Goal: Task Accomplishment & Management: Manage account settings

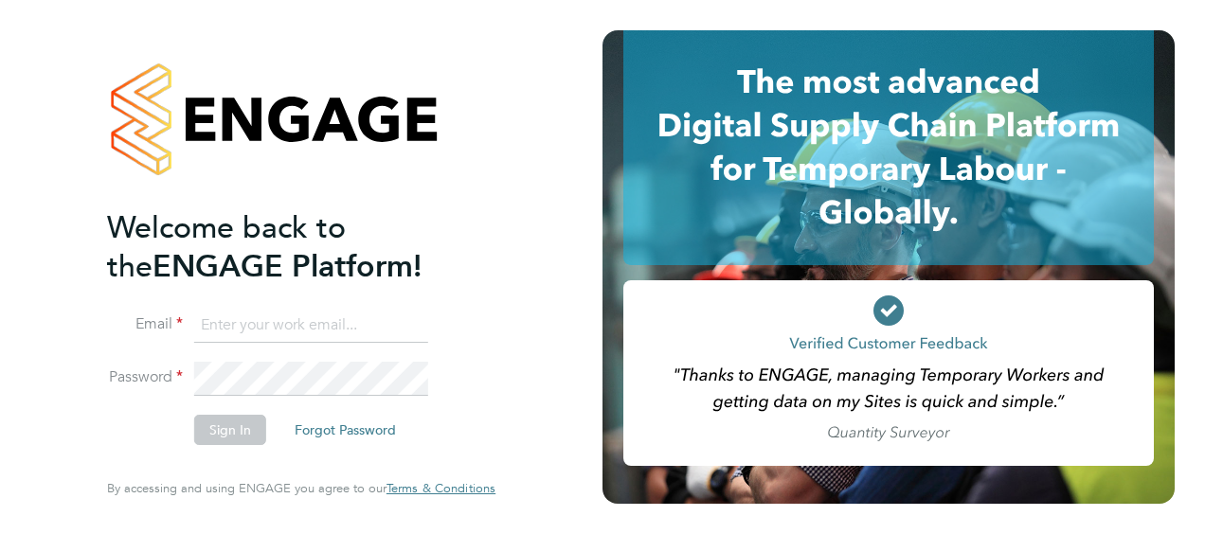
click at [251, 318] on input at bounding box center [311, 326] width 234 height 34
type input "S"
type input "samantha.robinson@hays.com"
click at [223, 435] on button "Sign In" at bounding box center [230, 430] width 72 height 30
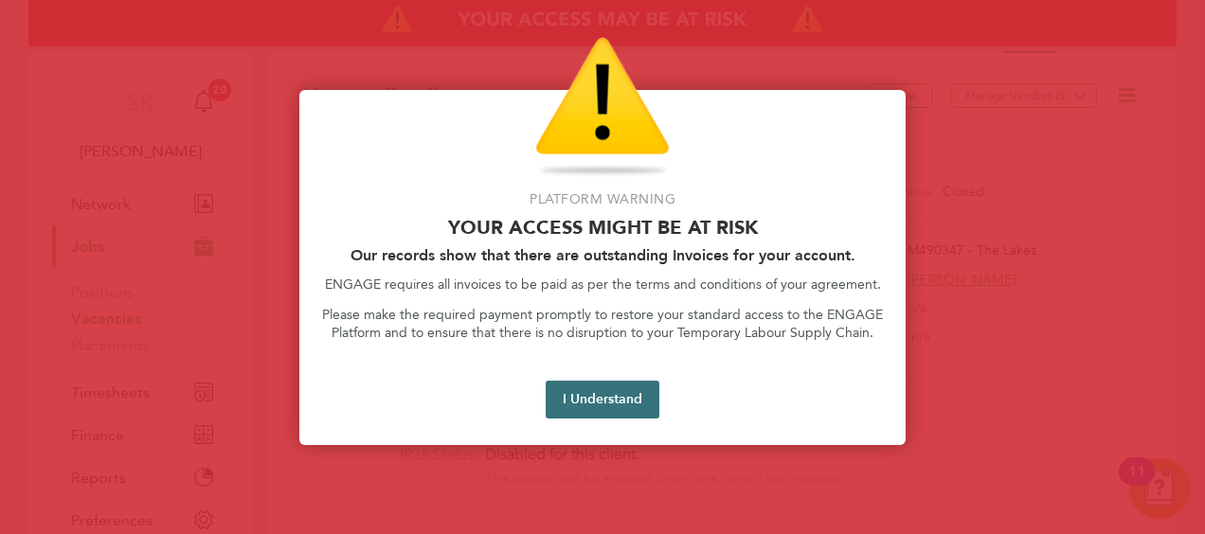
click at [639, 389] on button "I Understand" at bounding box center [603, 400] width 114 height 38
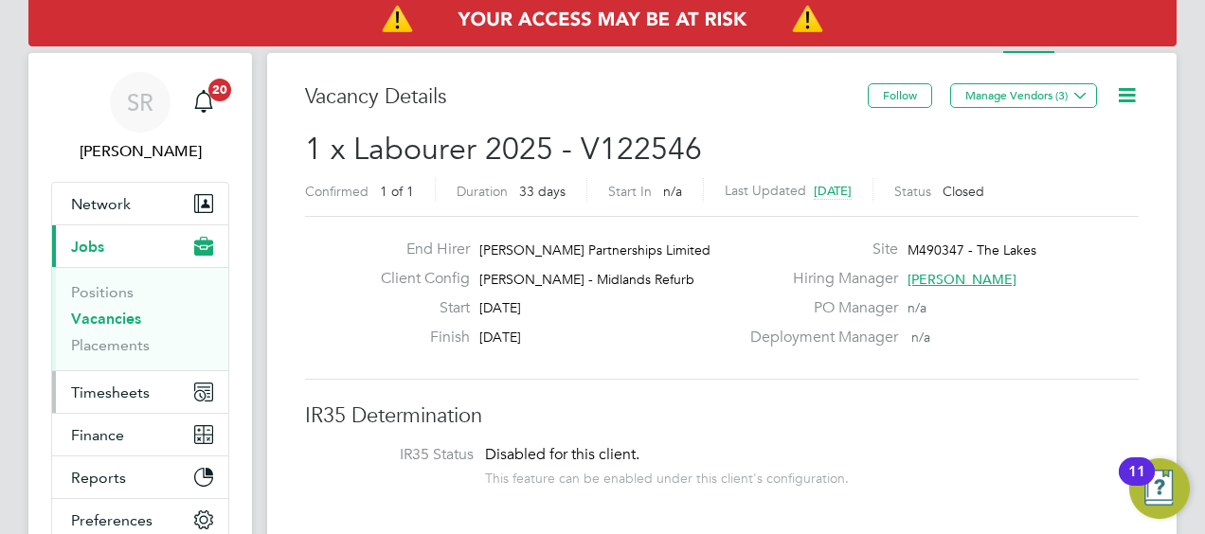
click at [107, 390] on span "Timesheets" at bounding box center [110, 393] width 79 height 18
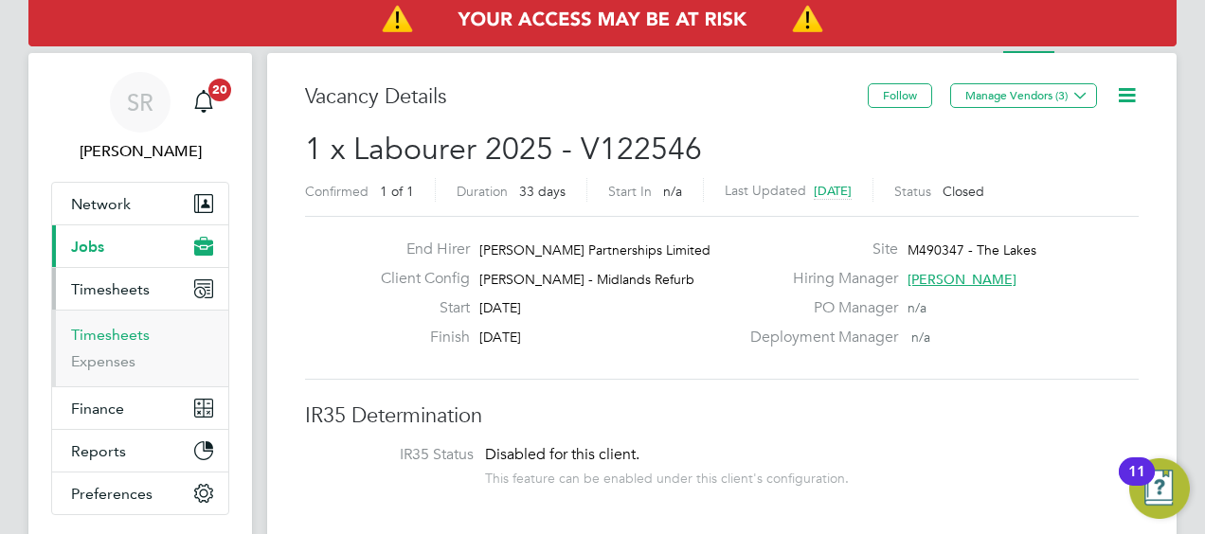
click at [113, 330] on link "Timesheets" at bounding box center [110, 335] width 79 height 18
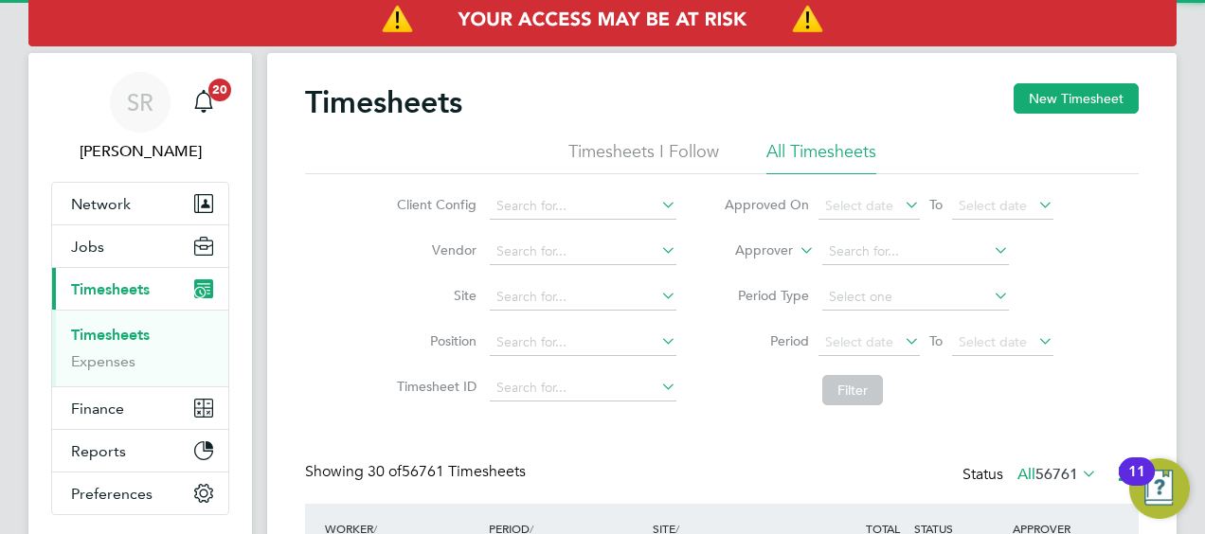
click at [778, 248] on label "Approver" at bounding box center [750, 251] width 85 height 19
click at [99, 250] on span "Jobs" at bounding box center [87, 247] width 33 height 18
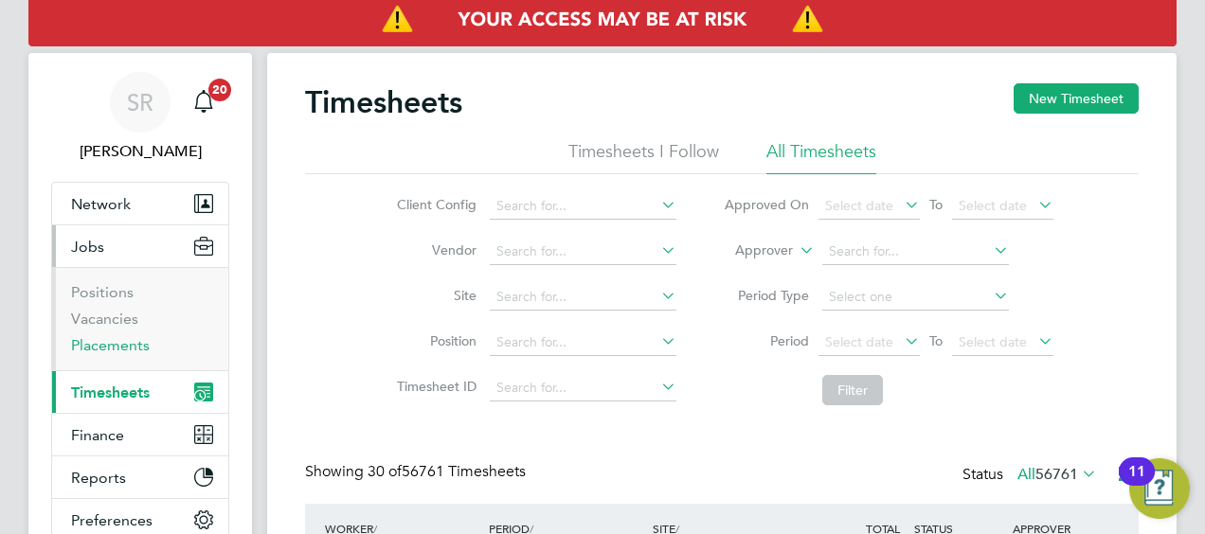
click at [87, 345] on link "Placements" at bounding box center [110, 345] width 79 height 18
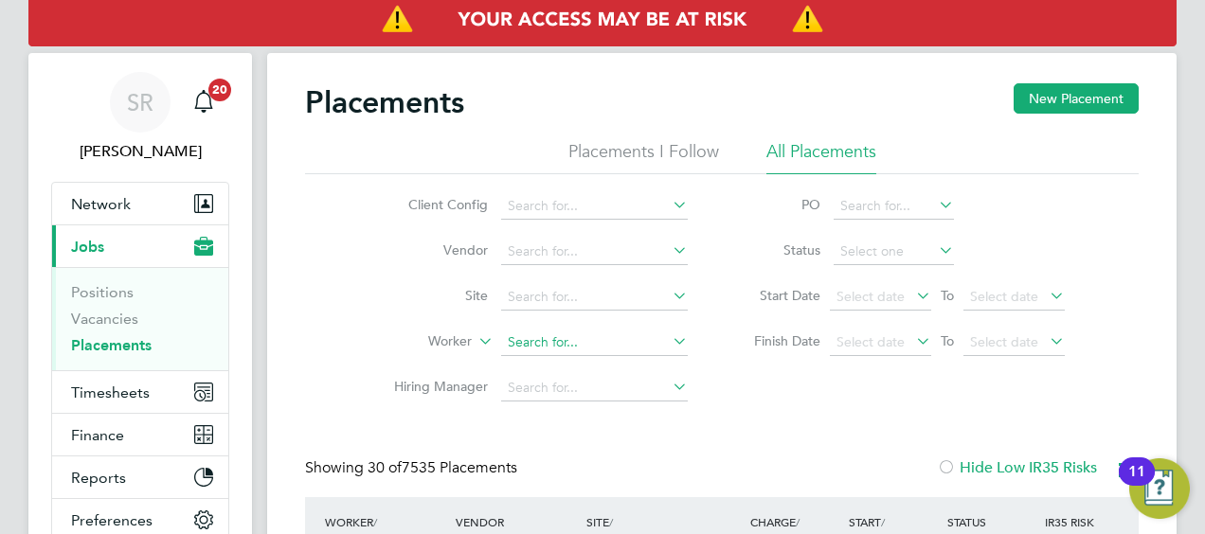
click at [535, 349] on input at bounding box center [594, 343] width 187 height 27
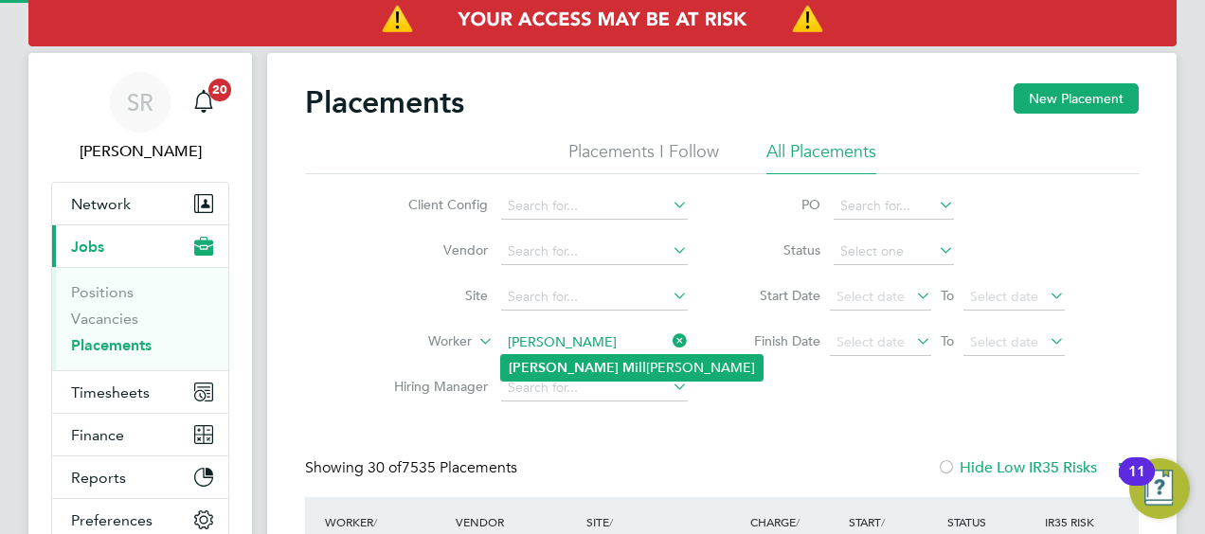
click at [552, 370] on li "[PERSON_NAME] Mill [PERSON_NAME]" at bounding box center [631, 368] width 261 height 26
type input "[PERSON_NAME]"
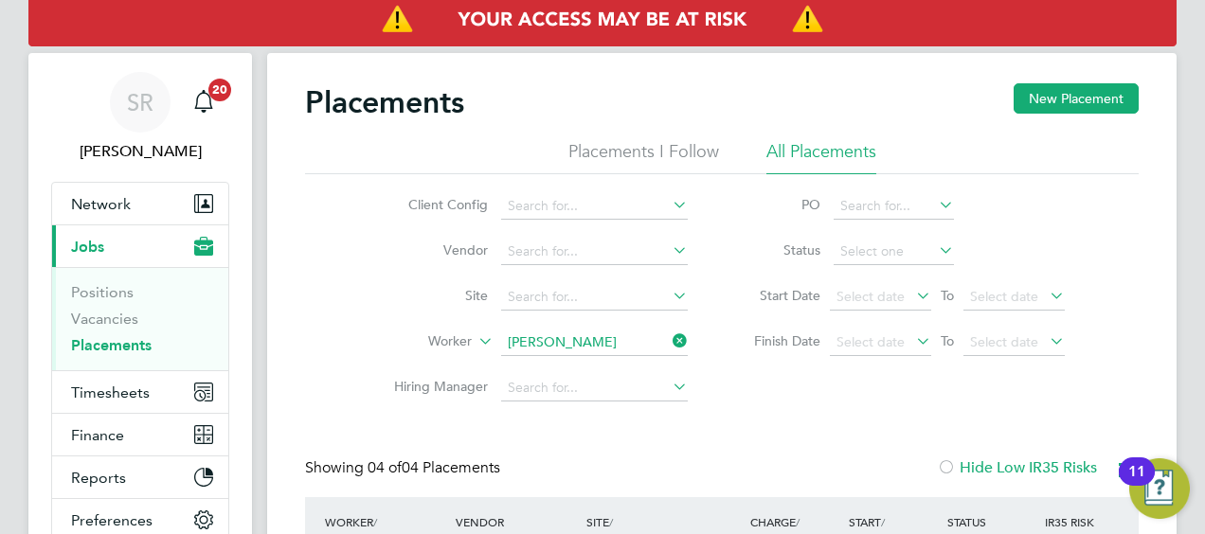
click at [599, 433] on div "Placements New Placement Placements I Follow All Placements Client Config Vendo…" at bounding box center [722, 530] width 834 height 894
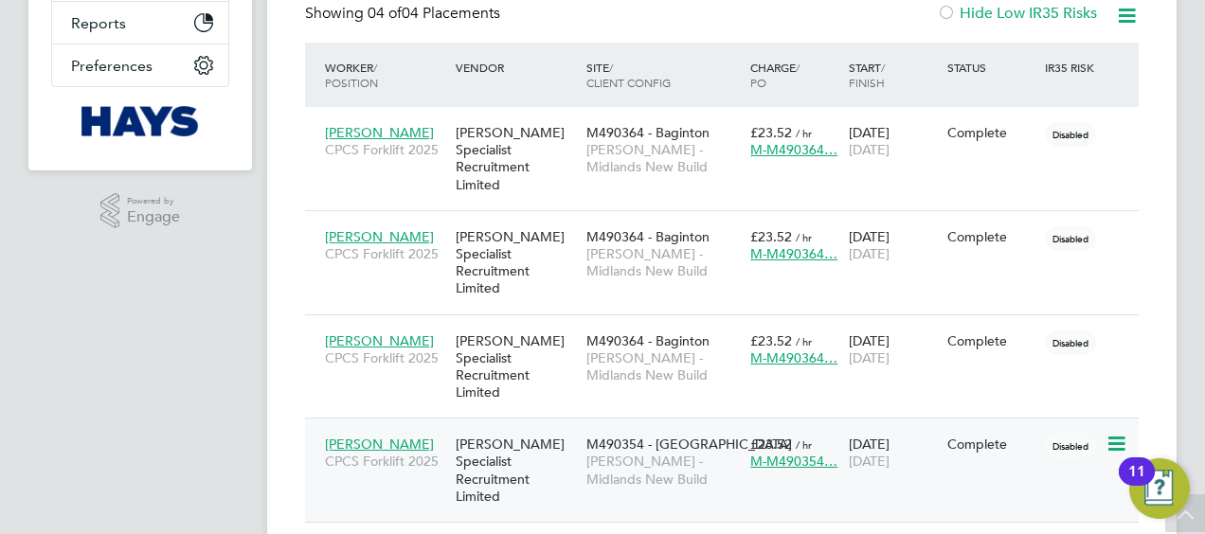
click at [368, 453] on span "CPCS Forklift 2025" at bounding box center [385, 461] width 121 height 17
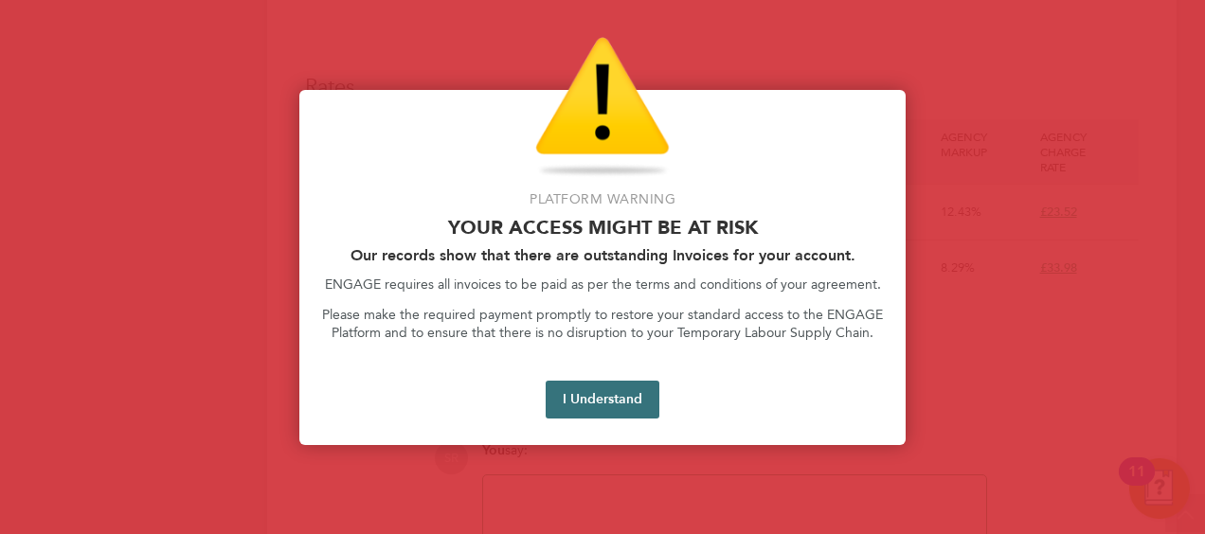
click at [652, 396] on button "I Understand" at bounding box center [603, 400] width 114 height 38
